Goal: Browse casually: Explore the website without a specific task or goal

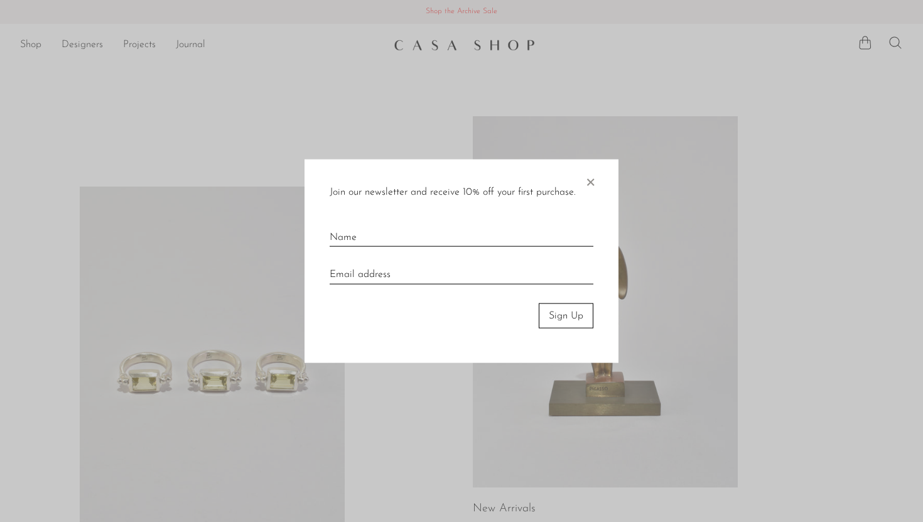
click at [592, 181] on span "×" at bounding box center [590, 179] width 13 height 40
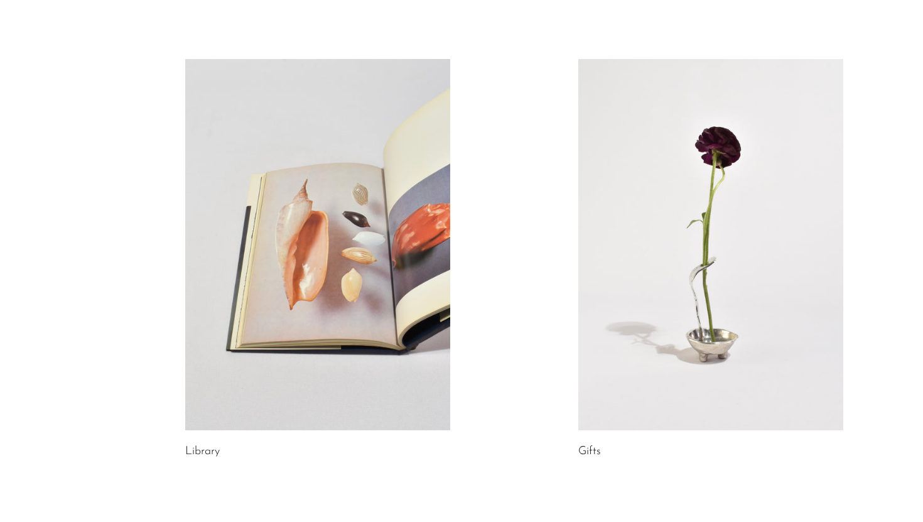
scroll to position [609, 0]
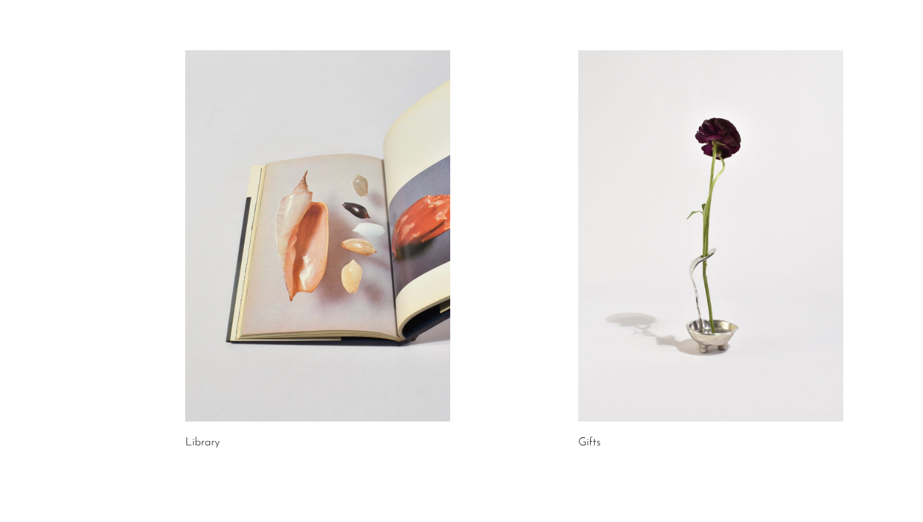
click at [645, 214] on link at bounding box center [711, 235] width 265 height 371
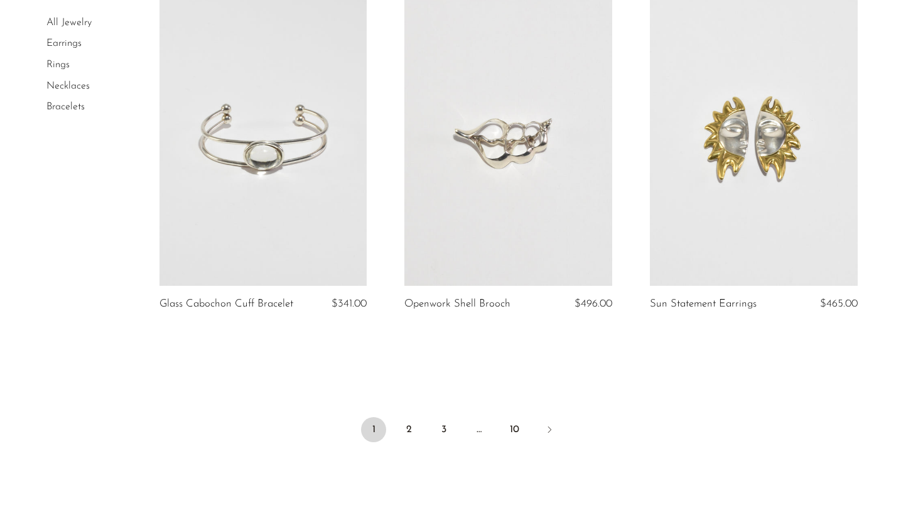
scroll to position [3970, 0]
click at [411, 427] on link "2" at bounding box center [408, 428] width 25 height 25
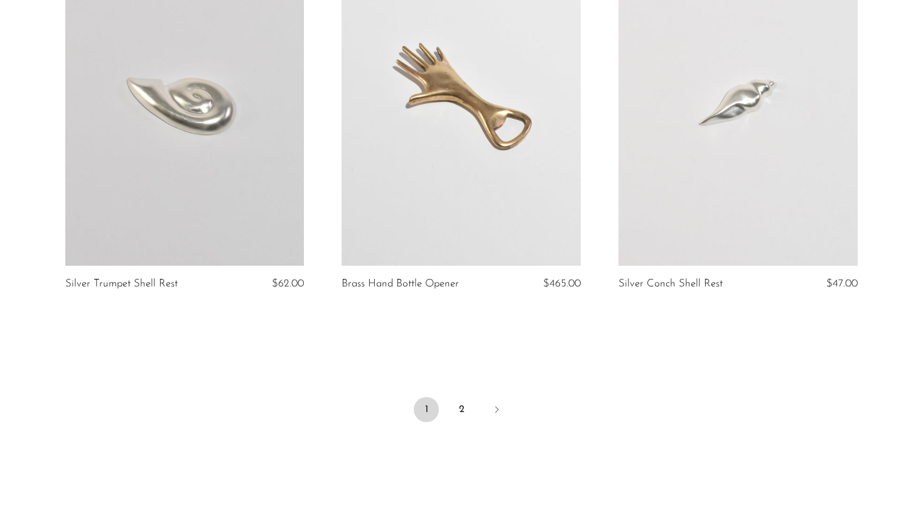
scroll to position [4515, 0]
click at [464, 398] on link "2" at bounding box center [461, 410] width 25 height 25
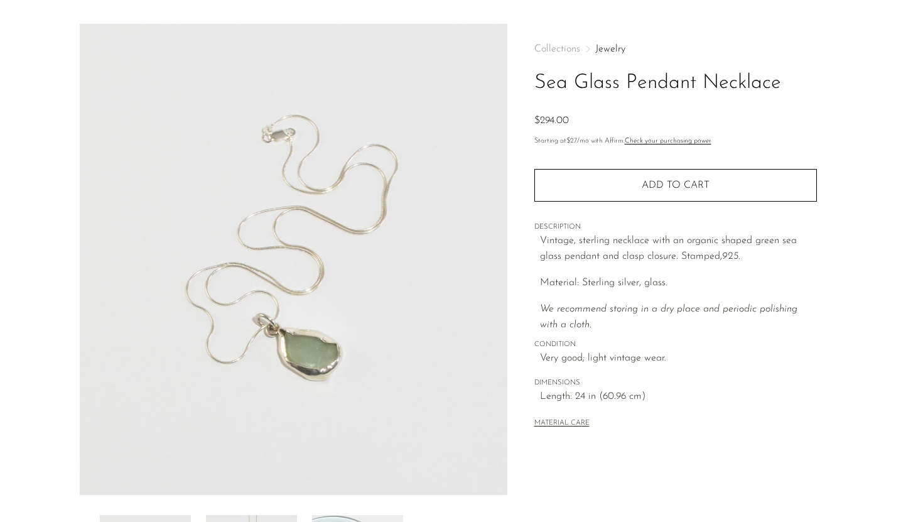
scroll to position [296, 0]
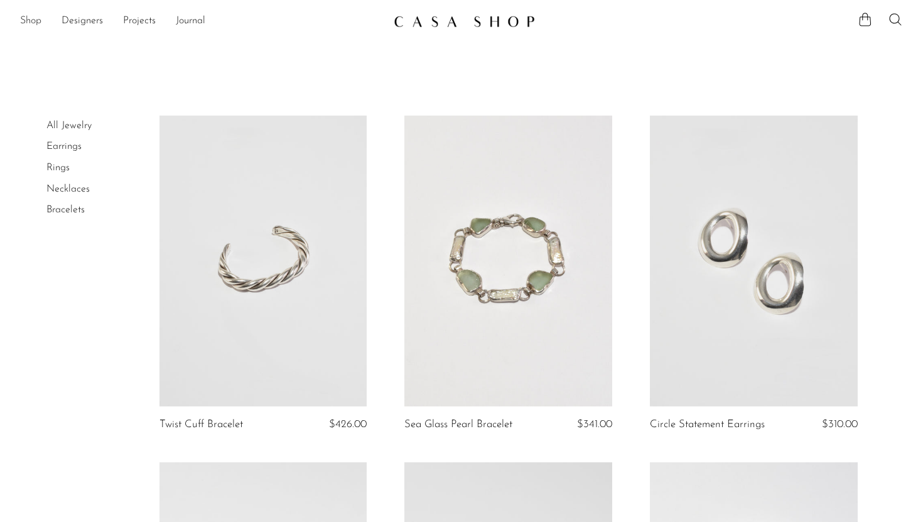
click at [33, 14] on link "Shop" at bounding box center [30, 21] width 21 height 16
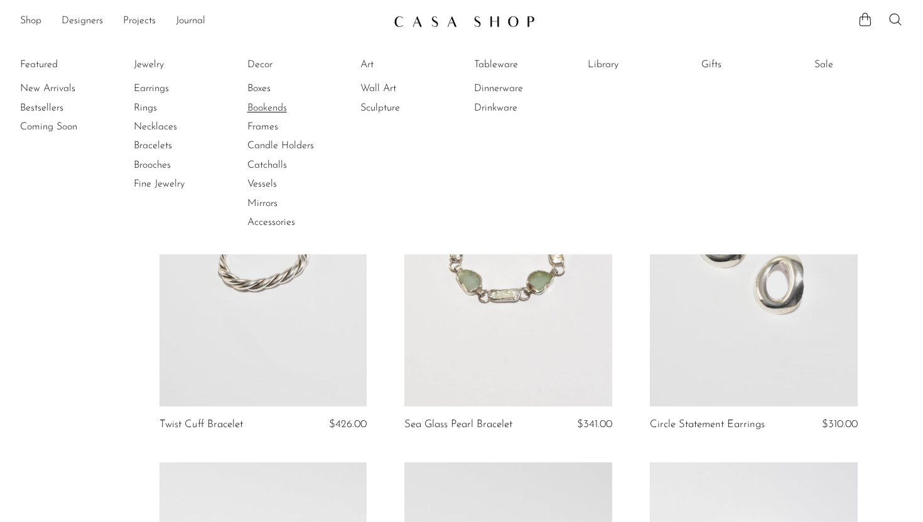
click at [269, 112] on link "Bookends" at bounding box center [295, 108] width 94 height 14
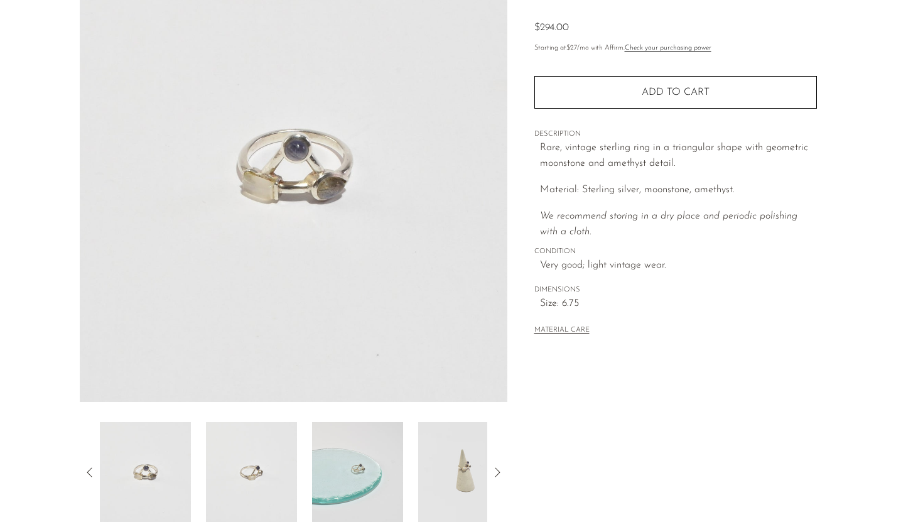
scroll to position [296, 0]
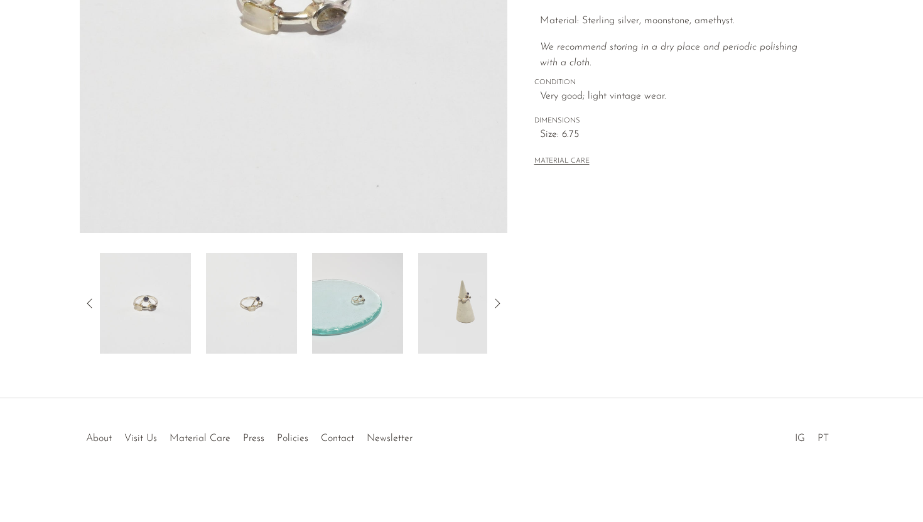
click at [364, 309] on img at bounding box center [357, 303] width 91 height 101
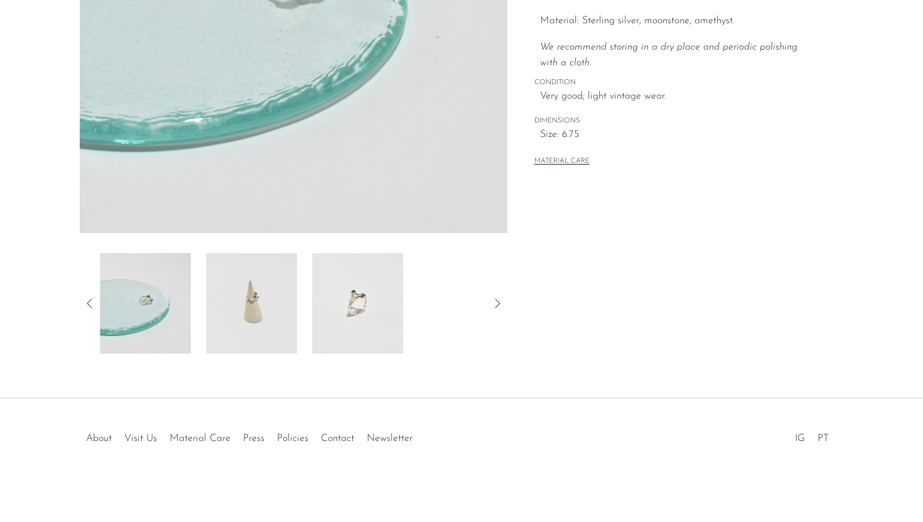
click at [346, 310] on img at bounding box center [357, 303] width 91 height 101
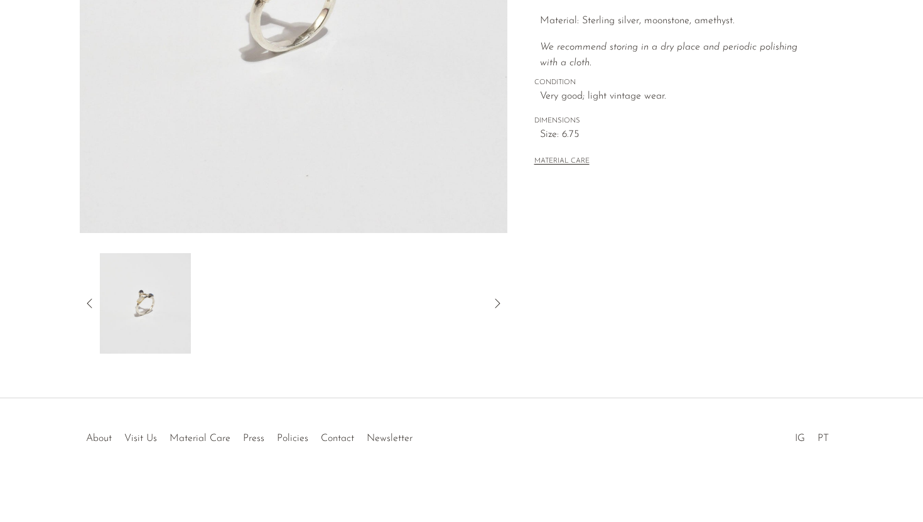
click at [89, 302] on icon at bounding box center [89, 303] width 15 height 15
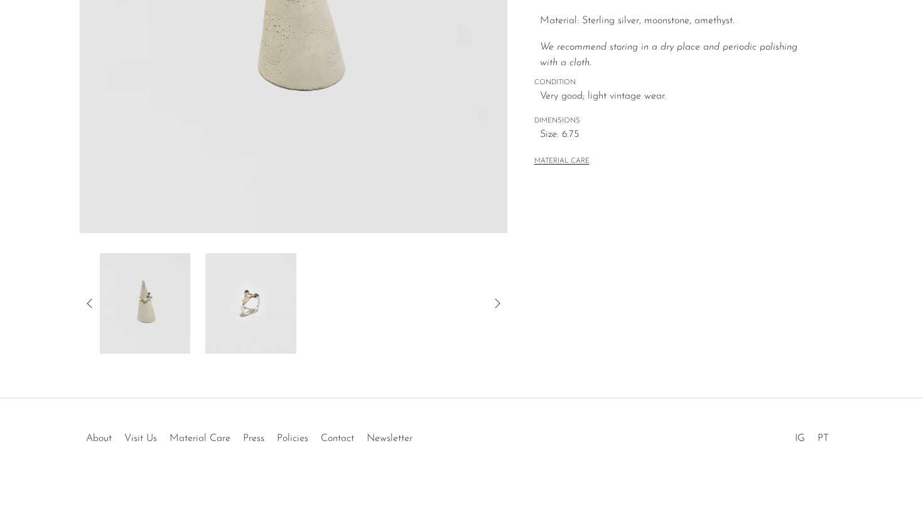
click at [142, 286] on img at bounding box center [144, 303] width 91 height 101
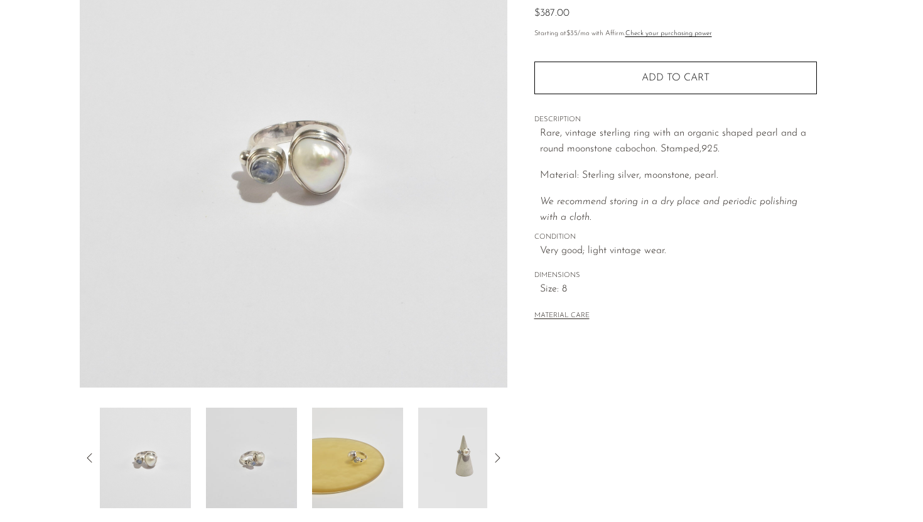
scroll to position [257, 0]
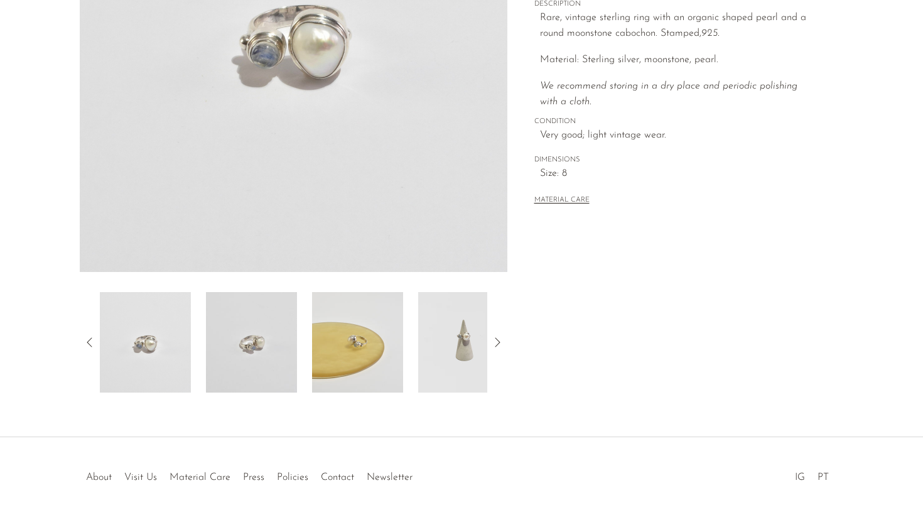
click at [378, 364] on img at bounding box center [357, 342] width 91 height 101
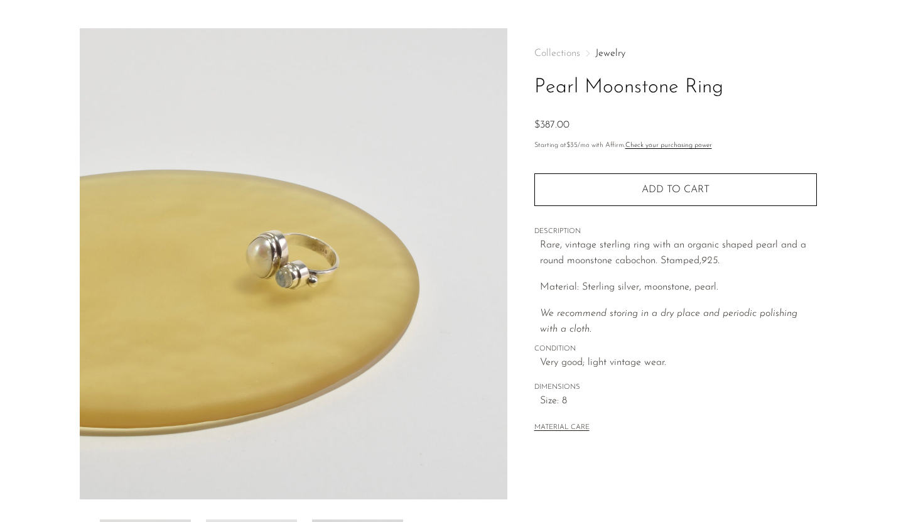
scroll to position [23, 0]
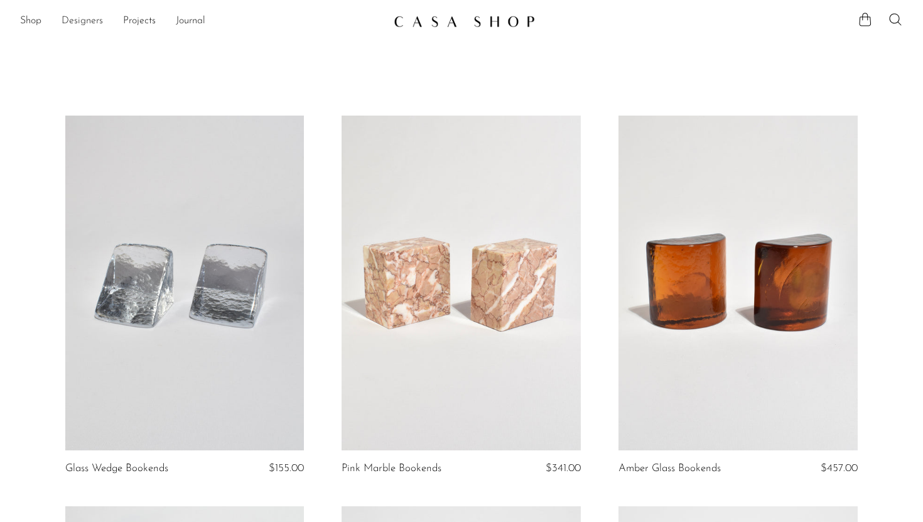
click at [71, 15] on link "Designers" at bounding box center [82, 21] width 41 height 16
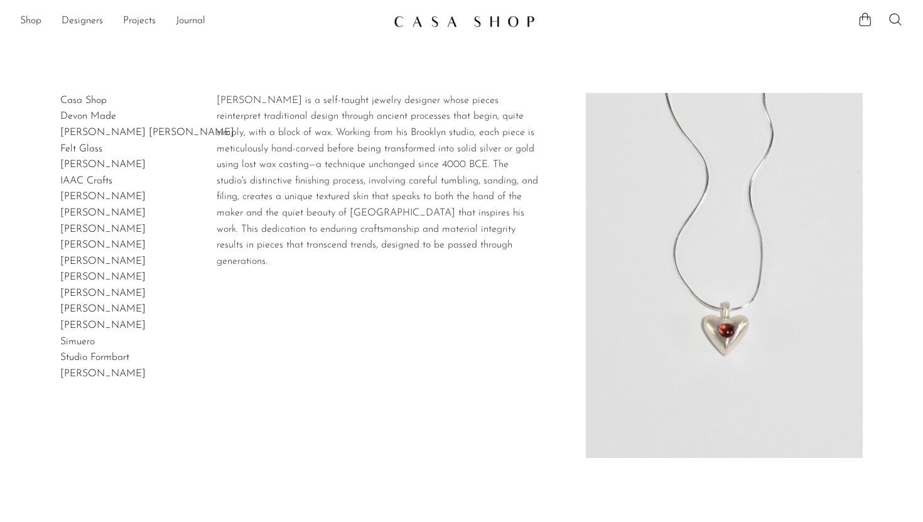
click at [84, 129] on link "Dunton Ellerkamp" at bounding box center [147, 133] width 174 height 10
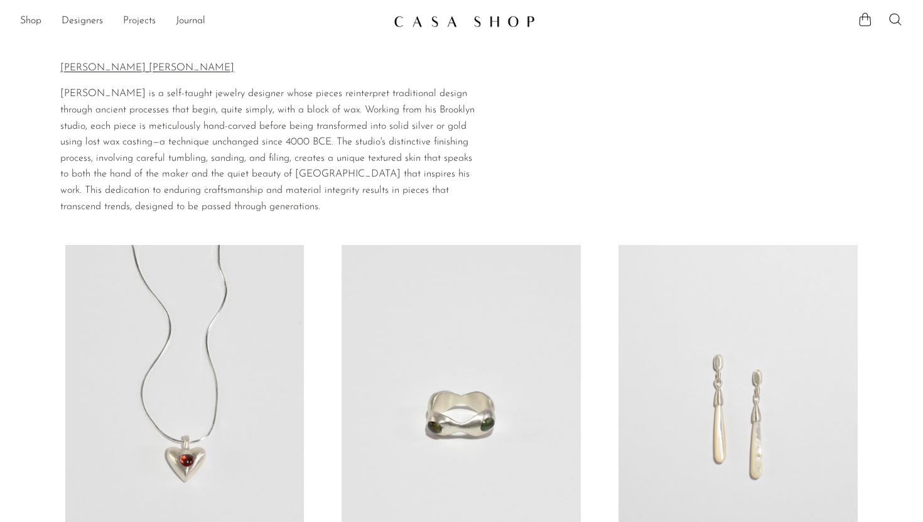
click at [143, 19] on link "Projects" at bounding box center [139, 21] width 33 height 16
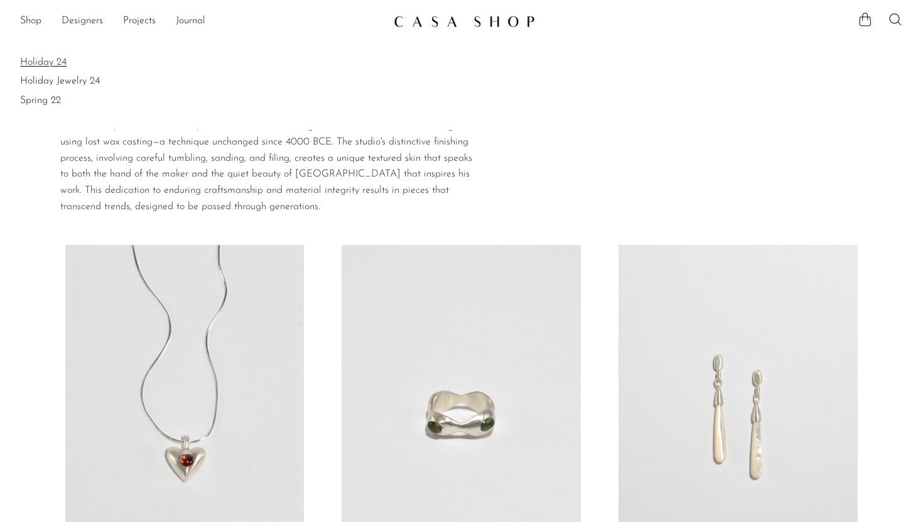
click at [43, 67] on link "Holiday 24" at bounding box center [461, 62] width 883 height 14
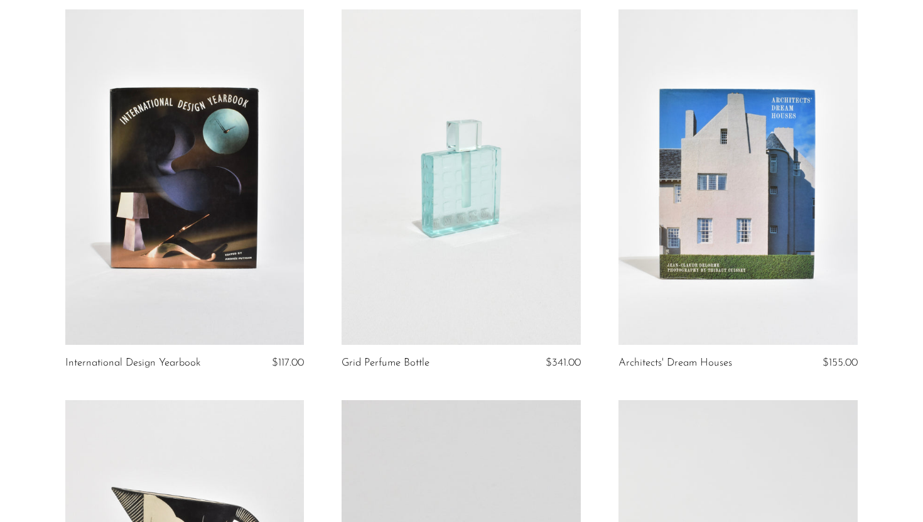
scroll to position [2076, 0]
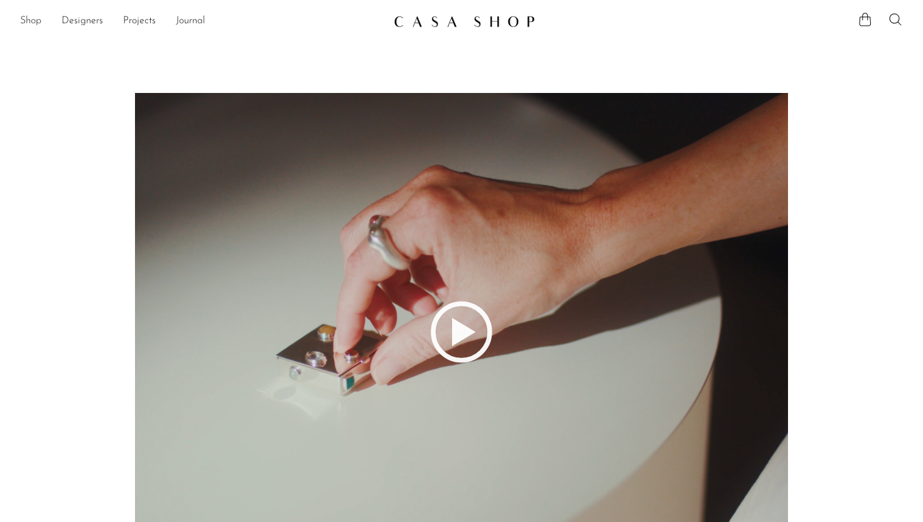
click at [21, 22] on link "Shop" at bounding box center [30, 21] width 21 height 16
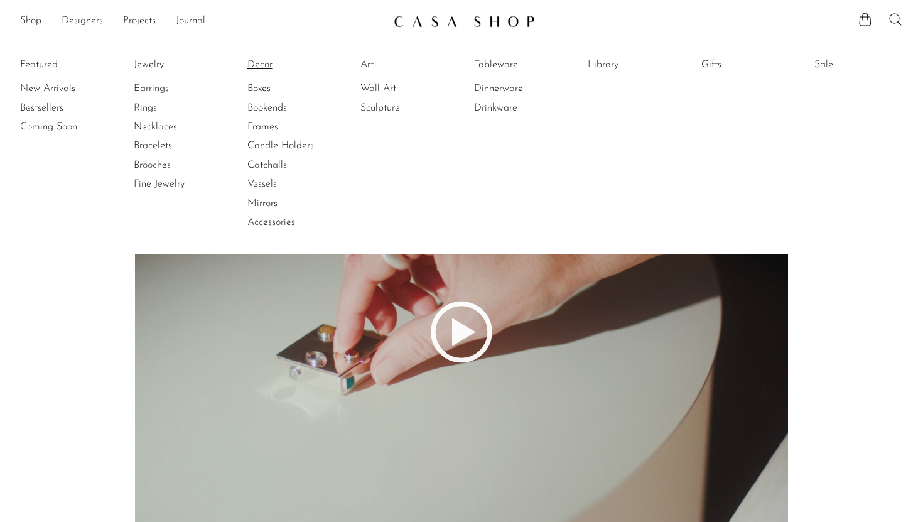
click at [257, 67] on link "Decor" at bounding box center [295, 65] width 94 height 14
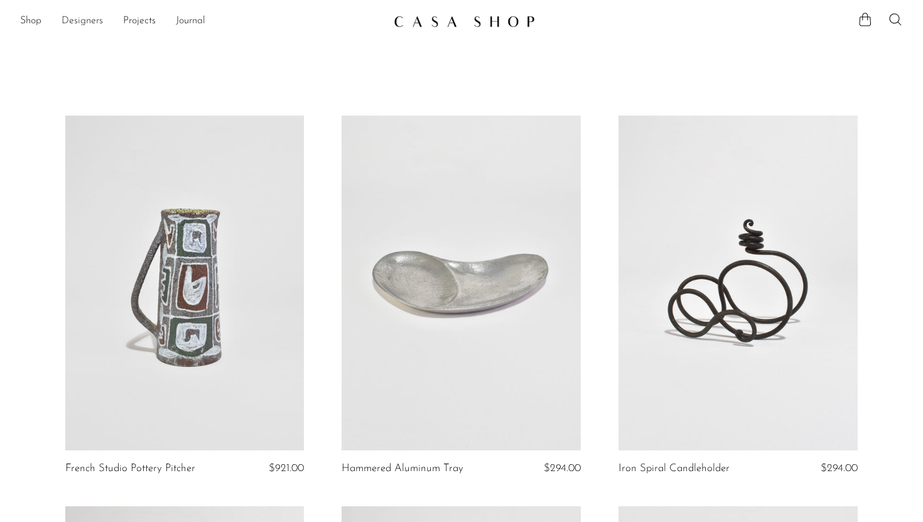
click at [94, 23] on link "Designers" at bounding box center [82, 21] width 41 height 16
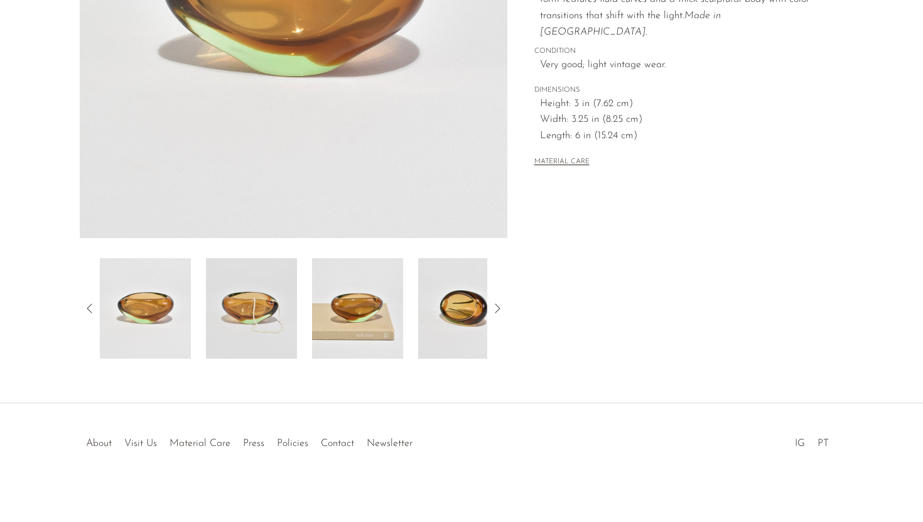
scroll to position [296, 0]
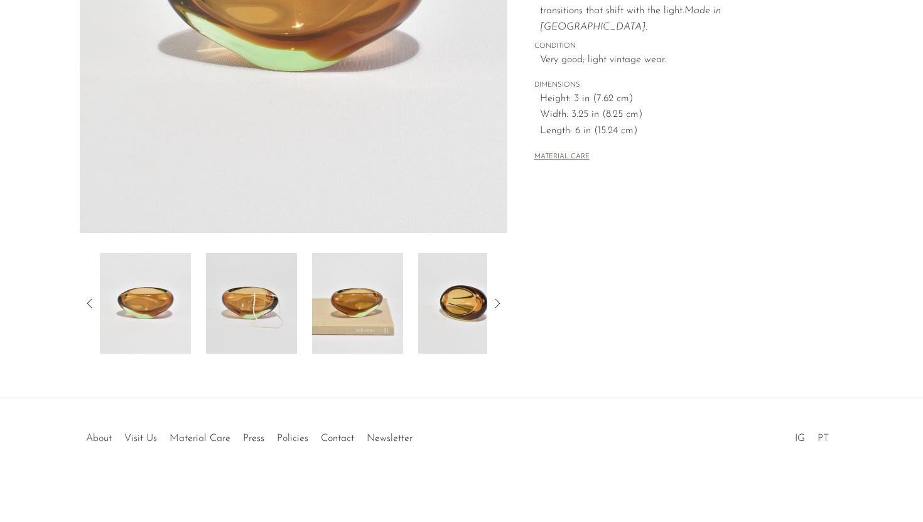
click at [349, 302] on img at bounding box center [357, 303] width 91 height 101
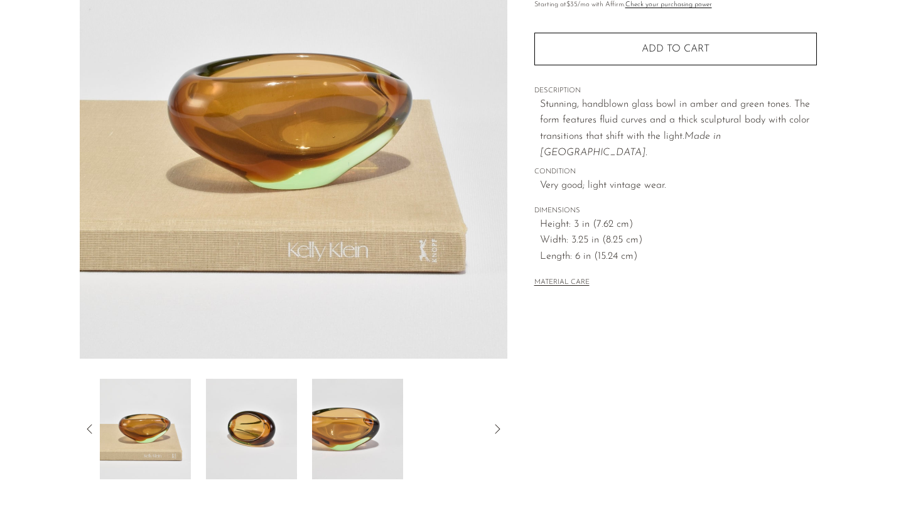
scroll to position [171, 0]
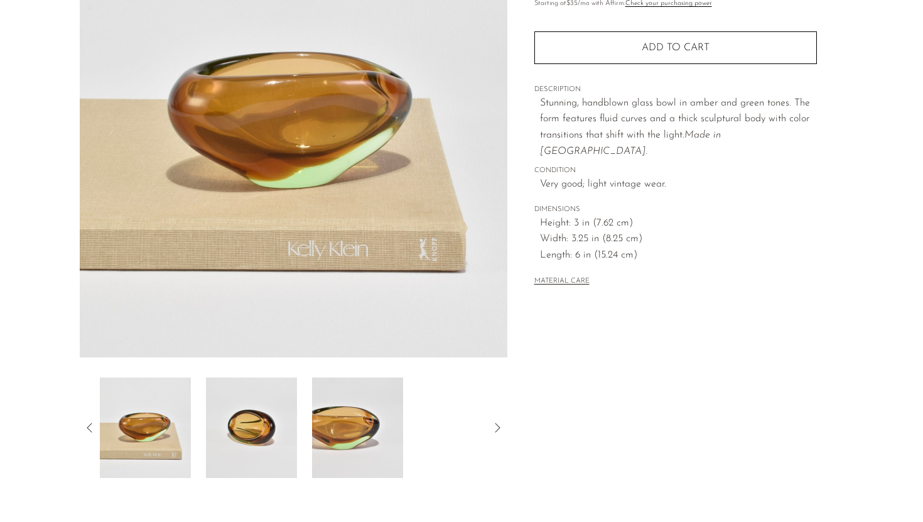
click at [337, 423] on img at bounding box center [357, 428] width 91 height 101
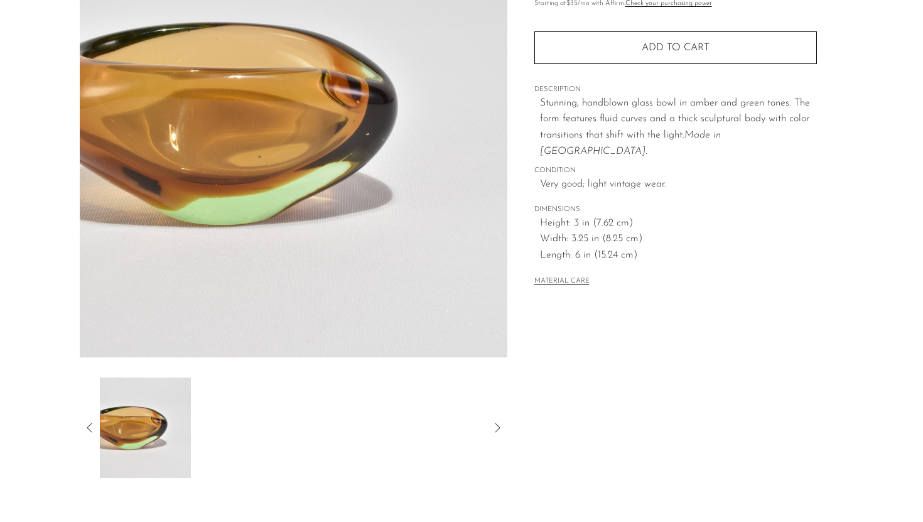
click at [99, 430] on div at bounding box center [294, 428] width 428 height 101
click at [88, 427] on icon at bounding box center [89, 427] width 5 height 9
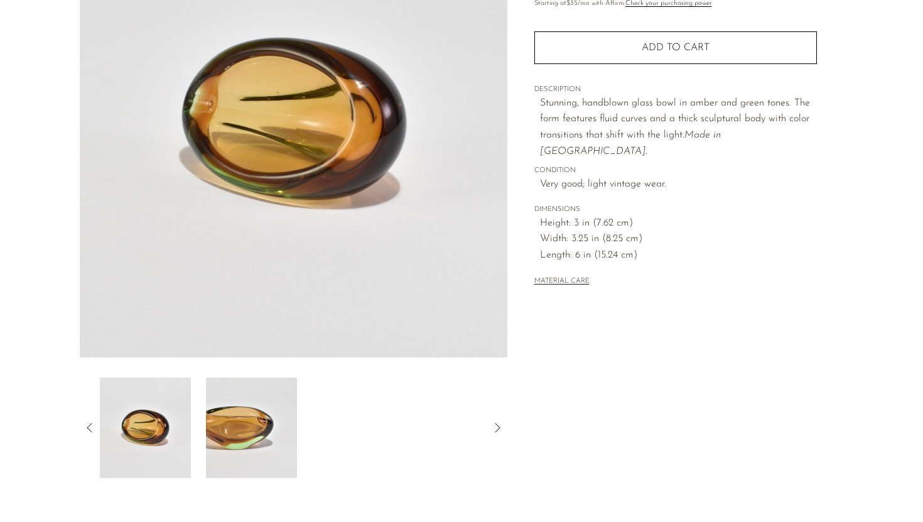
click at [92, 424] on icon at bounding box center [89, 427] width 15 height 15
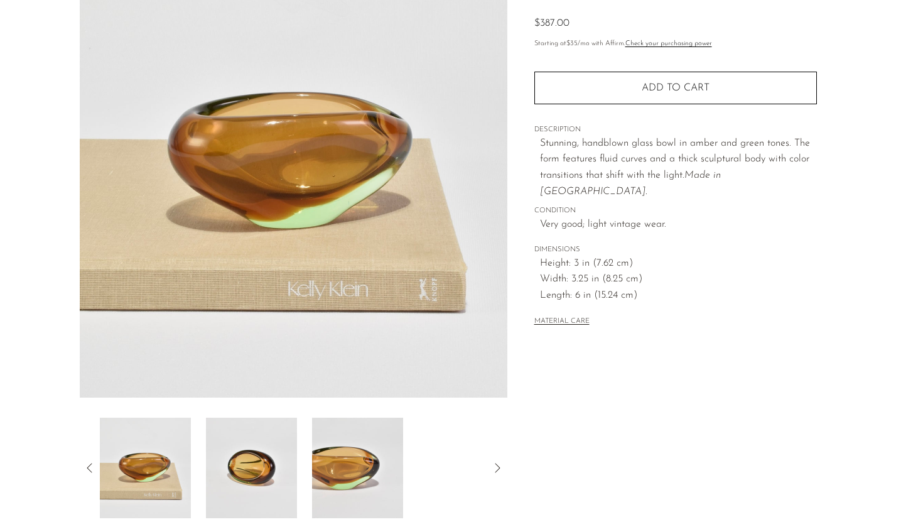
scroll to position [128, 0]
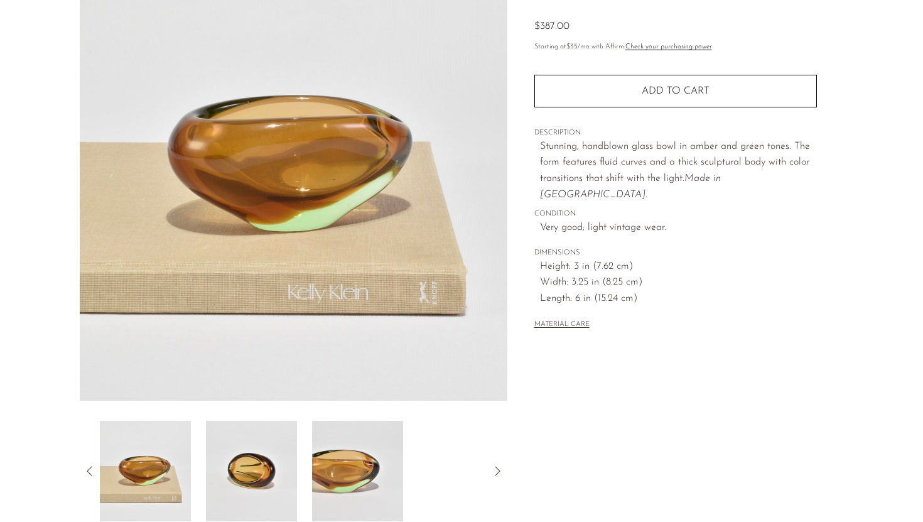
click at [558, 320] on button "MATERIAL CARE" at bounding box center [562, 324] width 55 height 9
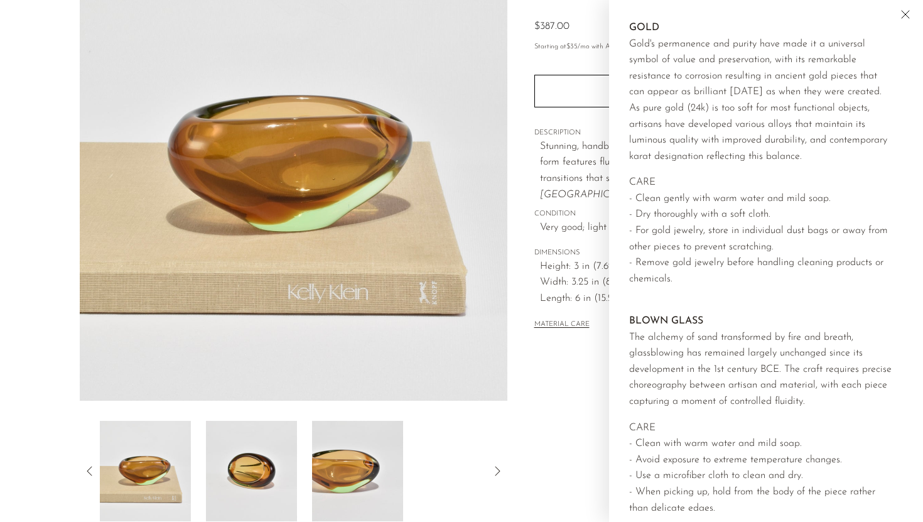
scroll to position [1246, 0]
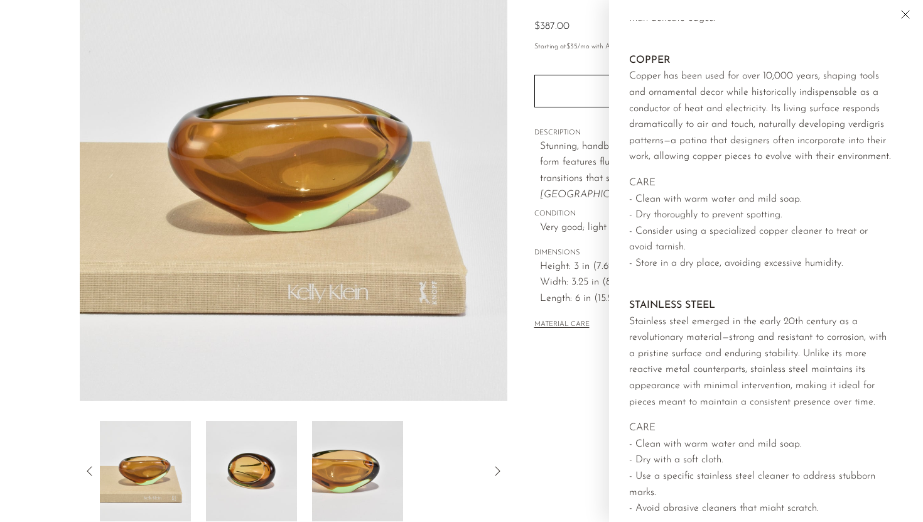
click at [565, 401] on div "Collections Decor Amber Glass Bowl $387.00 Starting at $35 /mo with Affirm. Che…" at bounding box center [676, 226] width 336 height 592
click at [574, 307] on div "MATERIAL CARE" at bounding box center [676, 320] width 283 height 26
click at [908, 14] on icon "Close" at bounding box center [905, 14] width 15 height 15
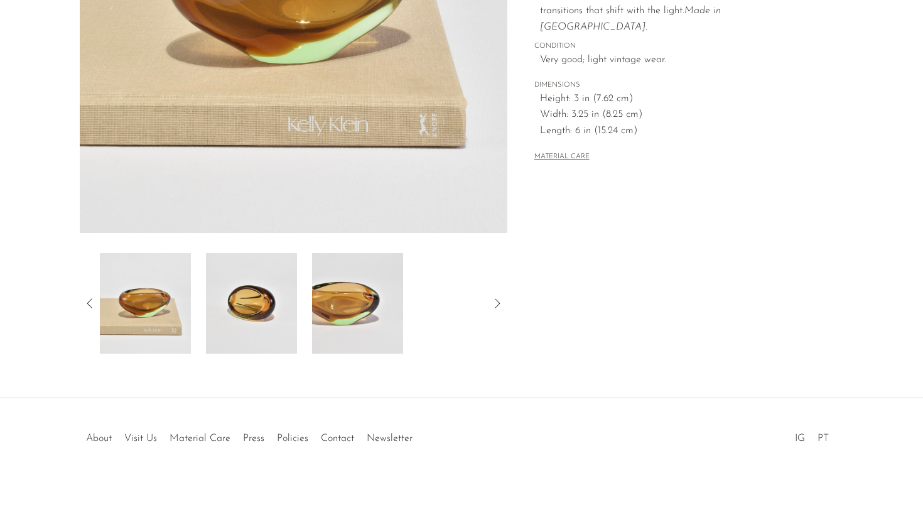
scroll to position [0, 0]
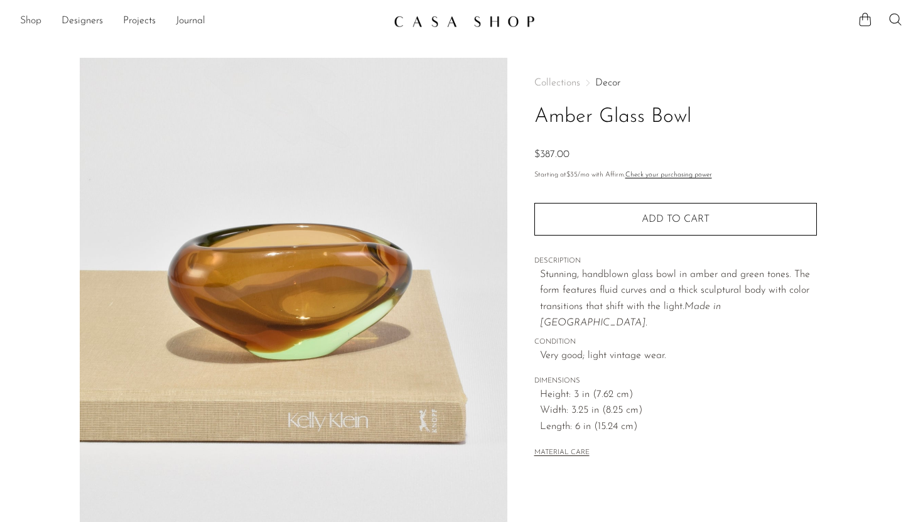
click at [37, 16] on link "Shop" at bounding box center [30, 21] width 21 height 16
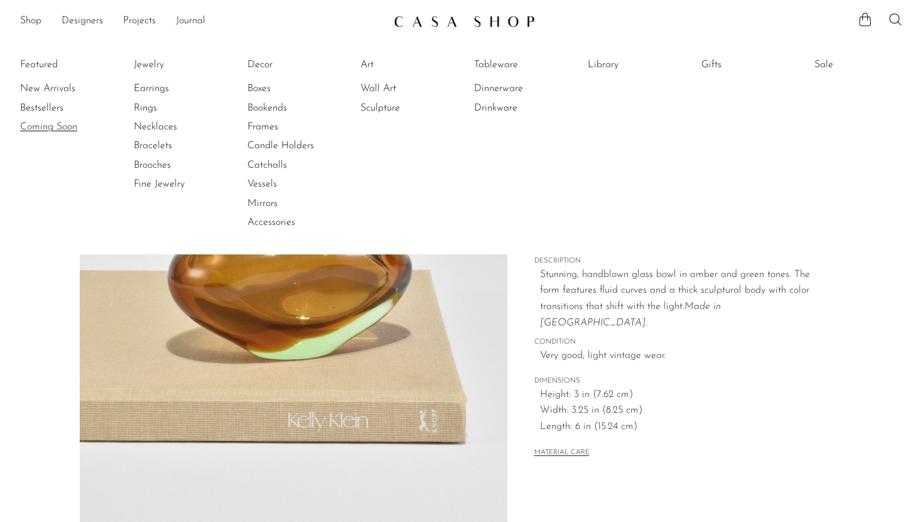
click at [44, 126] on link "Coming Soon" at bounding box center [67, 127] width 94 height 14
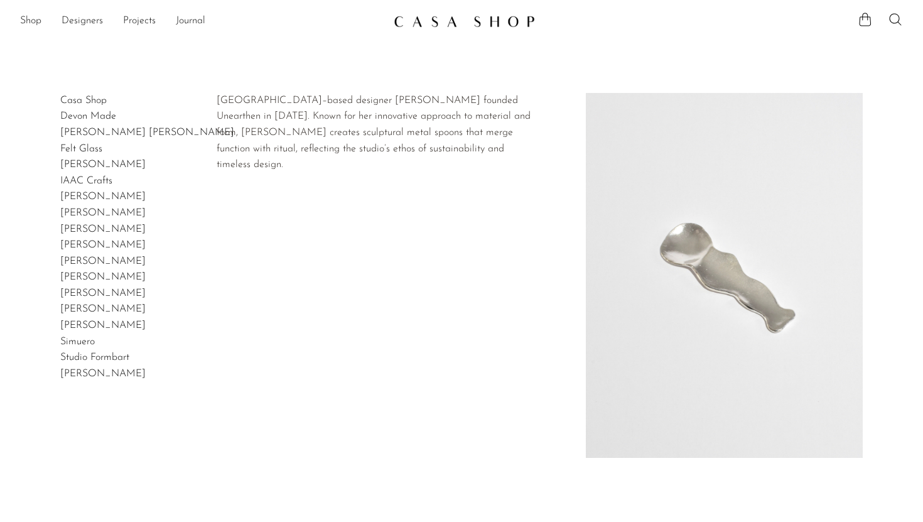
click at [90, 165] on link "[PERSON_NAME]" at bounding box center [102, 165] width 85 height 10
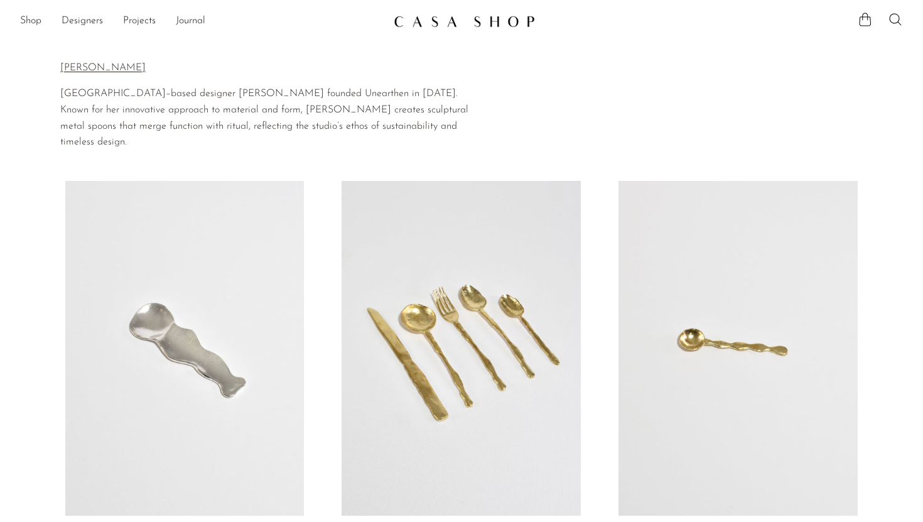
click at [178, 301] on link at bounding box center [184, 348] width 239 height 335
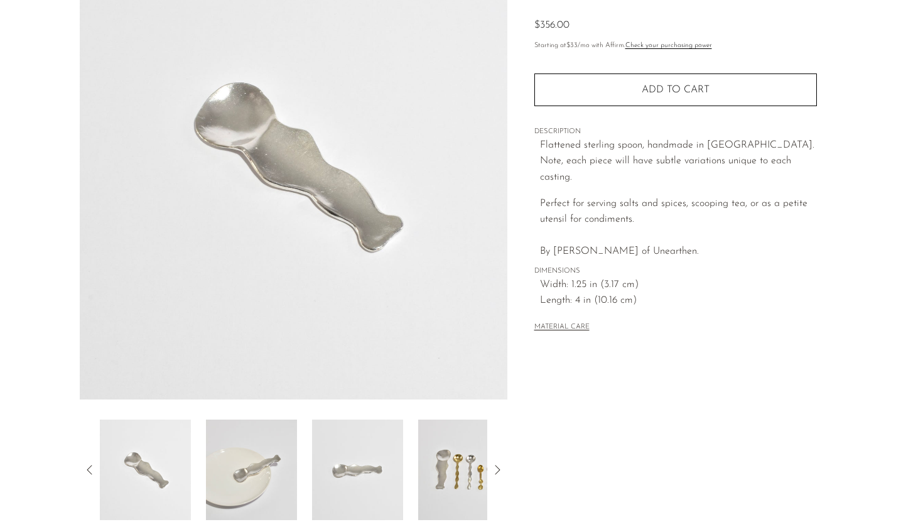
scroll to position [126, 0]
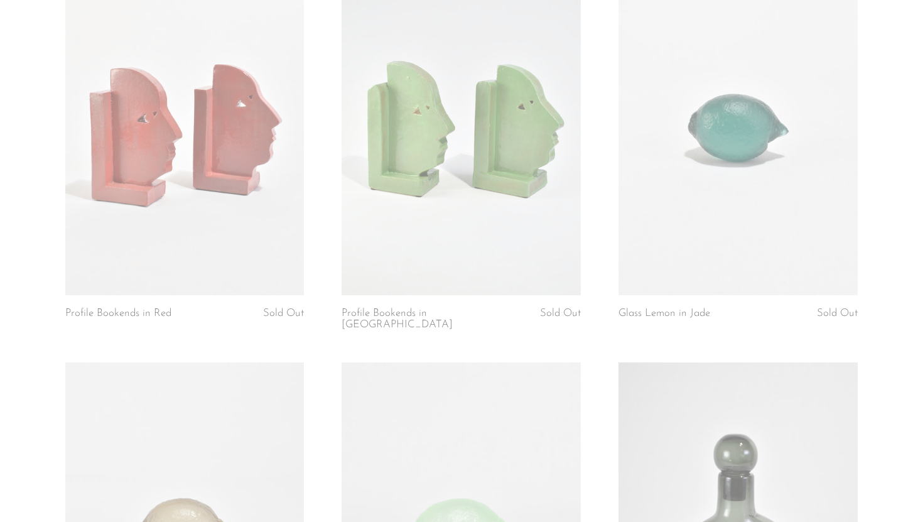
scroll to position [1730, 0]
click at [524, 212] on link at bounding box center [461, 126] width 239 height 335
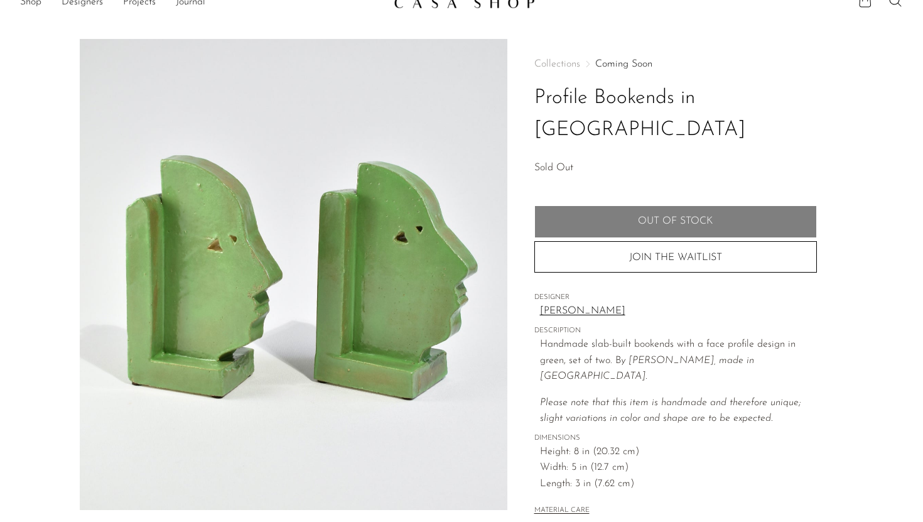
scroll to position [21, 0]
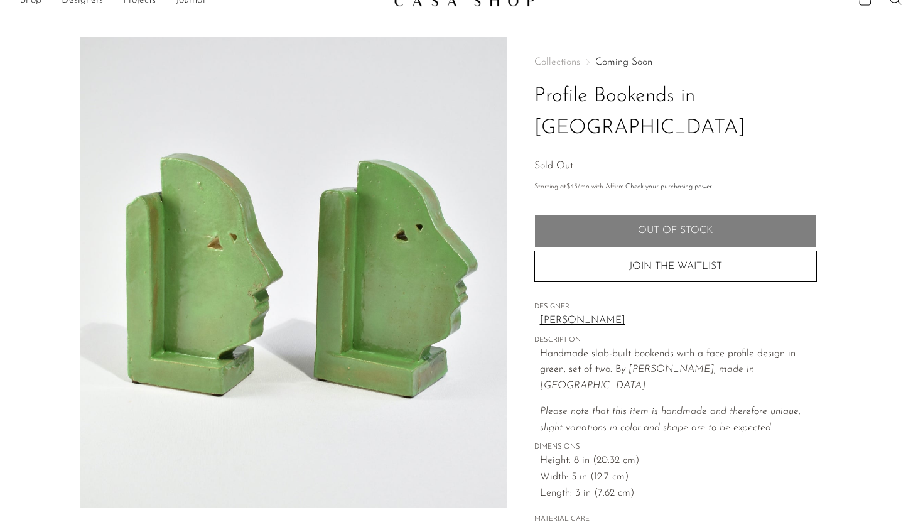
click at [575, 313] on link "[PERSON_NAME]" at bounding box center [678, 321] width 277 height 16
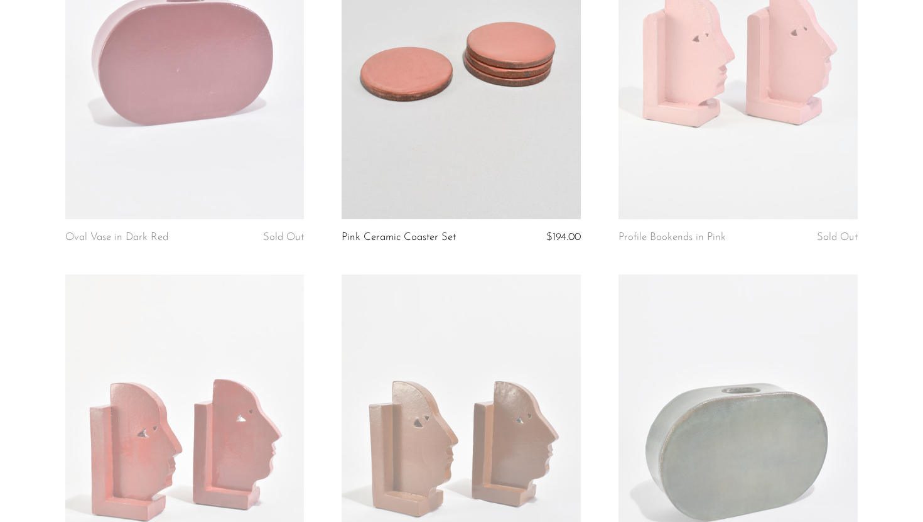
scroll to position [63, 0]
